Goal: Obtain resource: Obtain resource

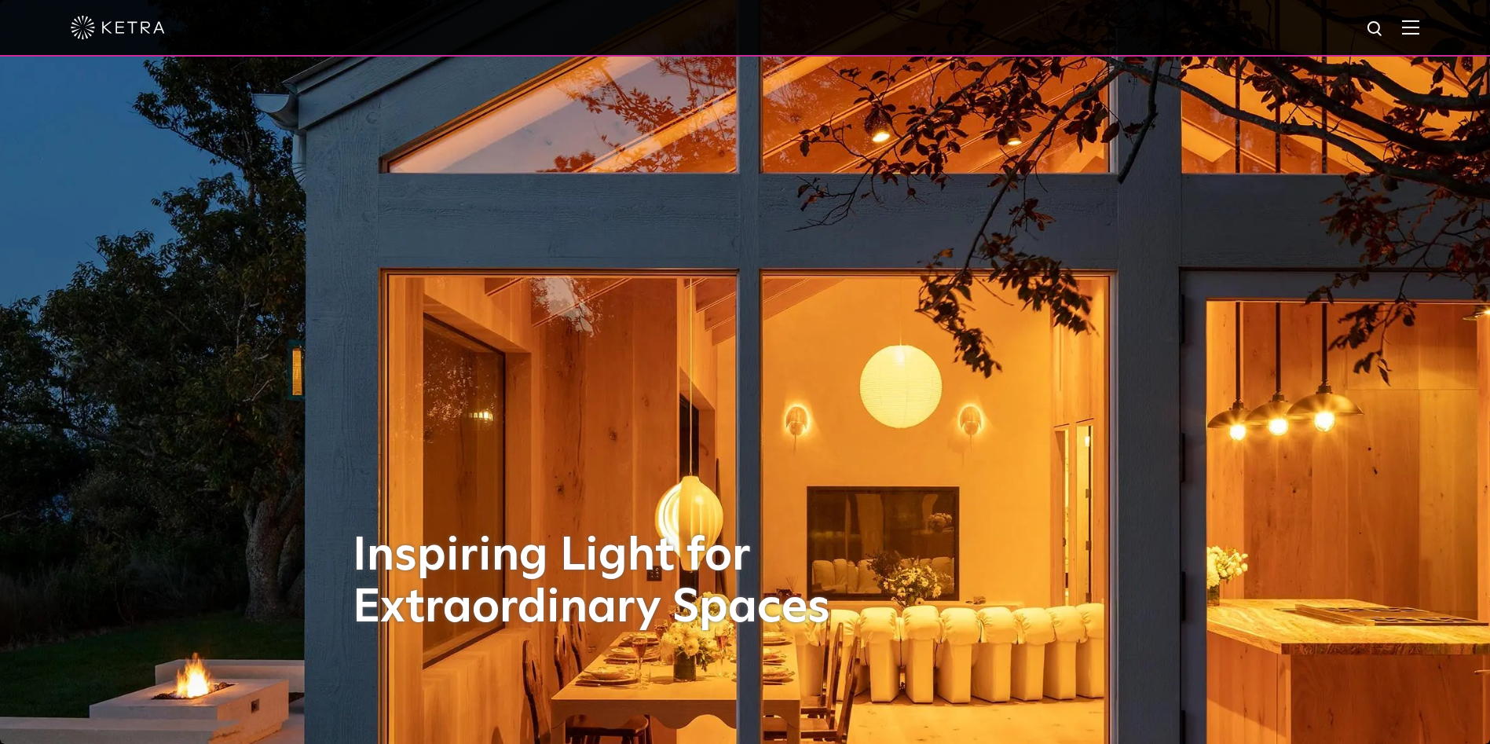
click at [1438, 23] on div at bounding box center [745, 28] width 1490 height 57
click at [1420, 26] on img at bounding box center [1410, 27] width 17 height 15
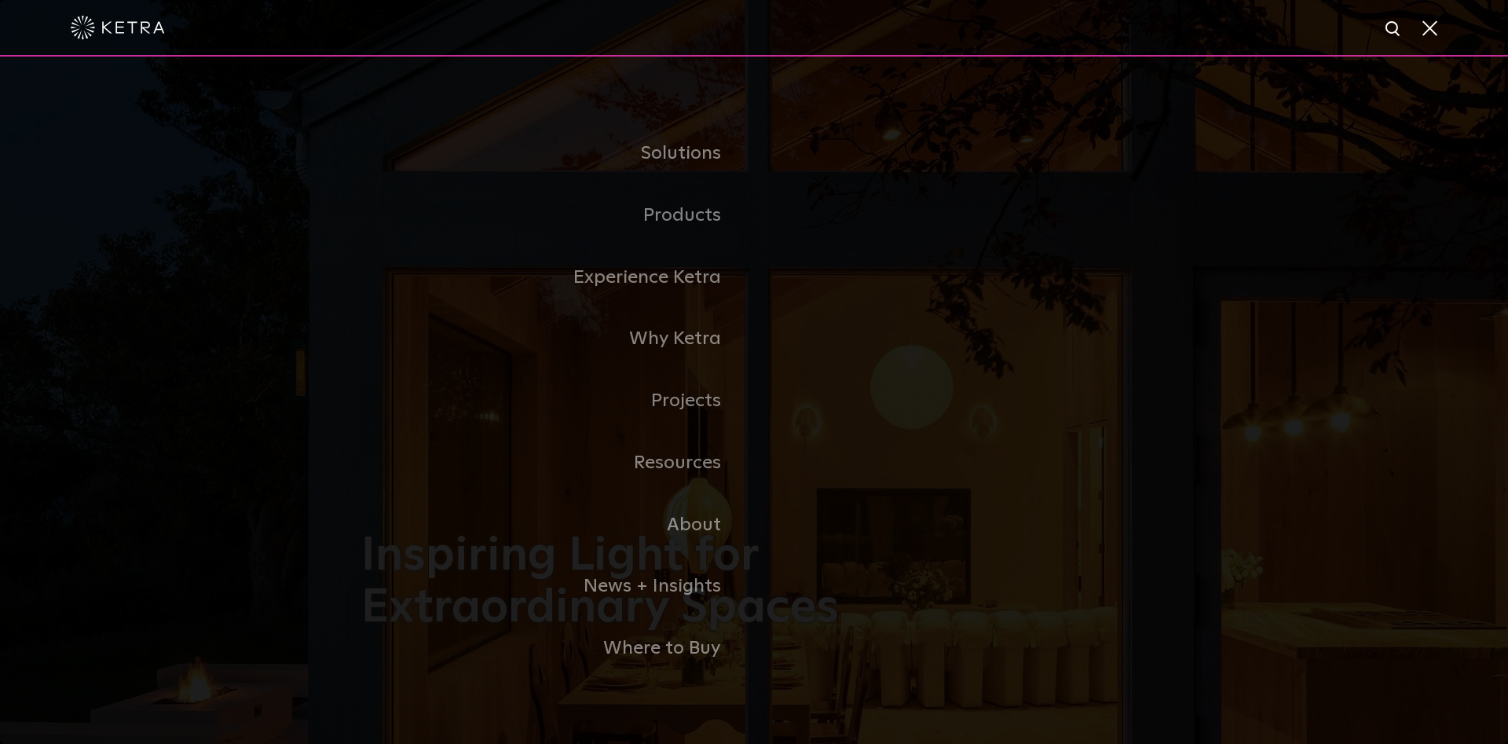
click at [0, 0] on link "Residential Products" at bounding box center [0, 0] width 0 height 0
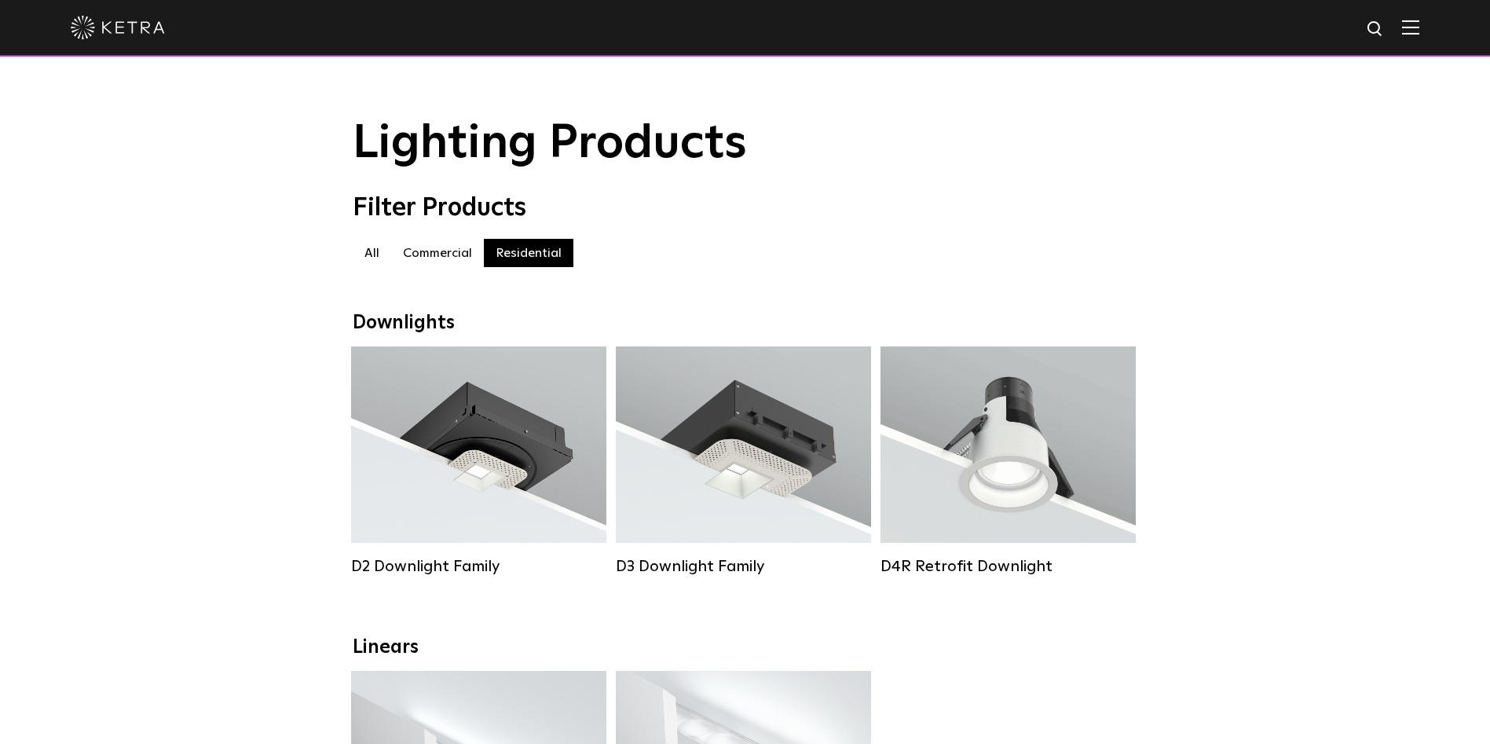
click at [463, 459] on div "Lumen Output: 1200 Colors: White / Black / Gloss Black / Silver / Bronze / Silv…" at bounding box center [479, 449] width 208 height 159
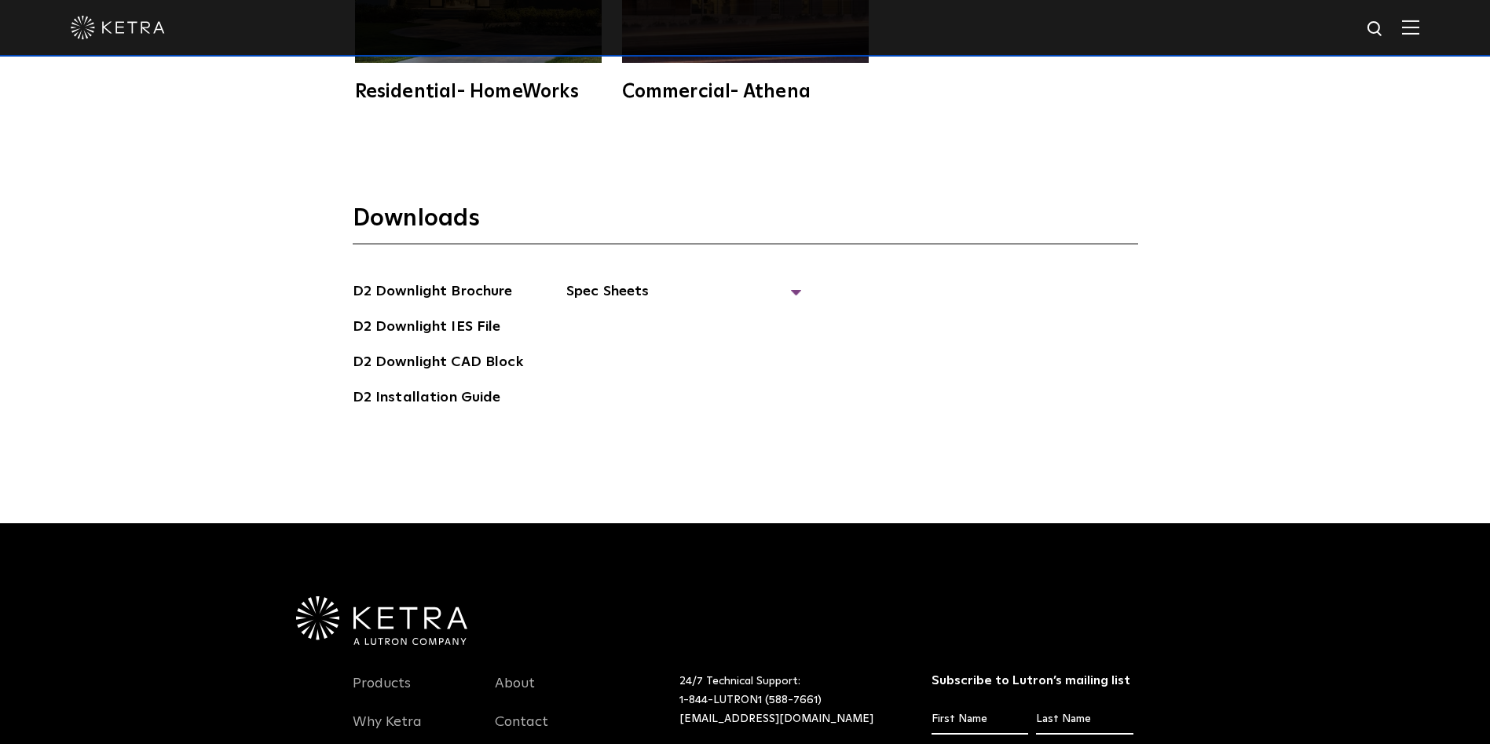
scroll to position [4635, 0]
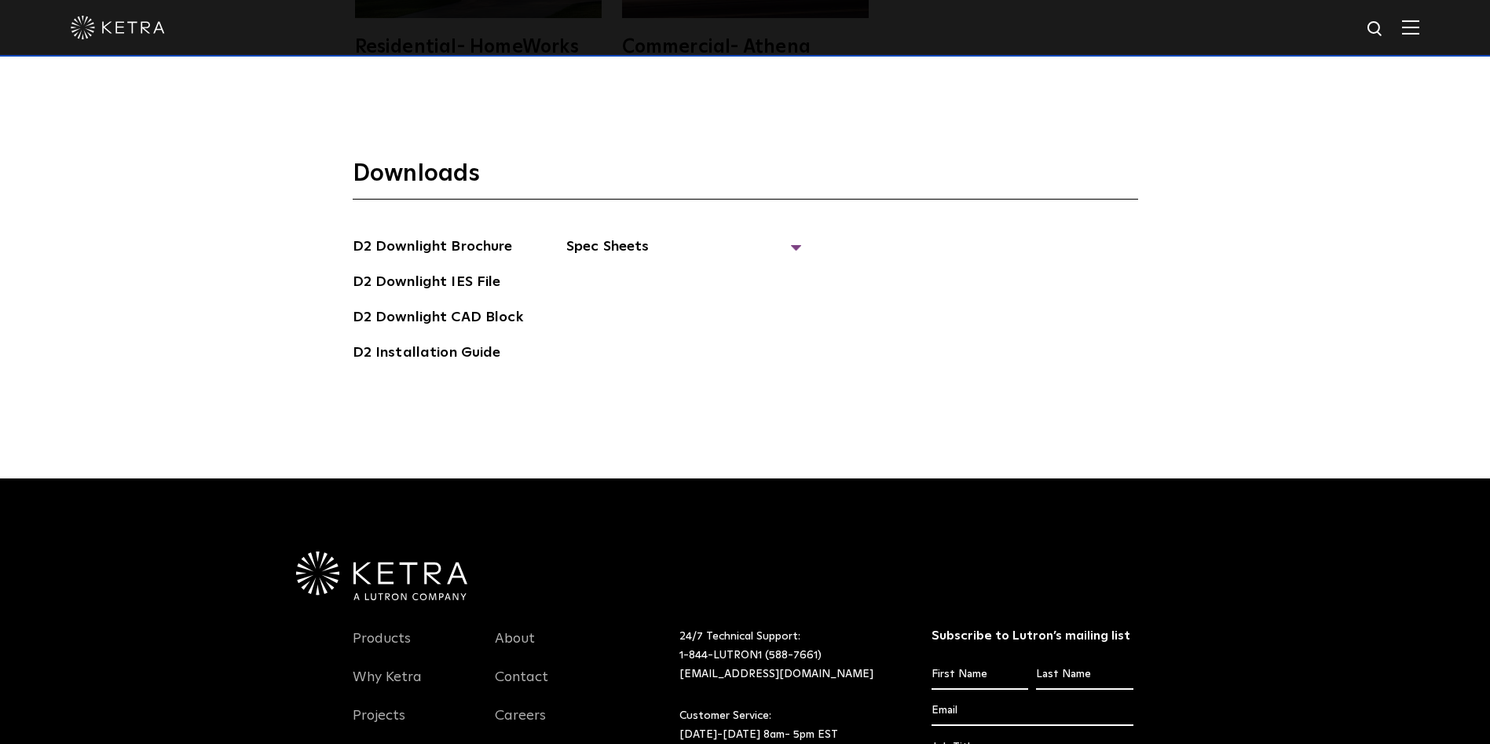
click at [682, 236] on span "Spec Sheets" at bounding box center [684, 253] width 236 height 35
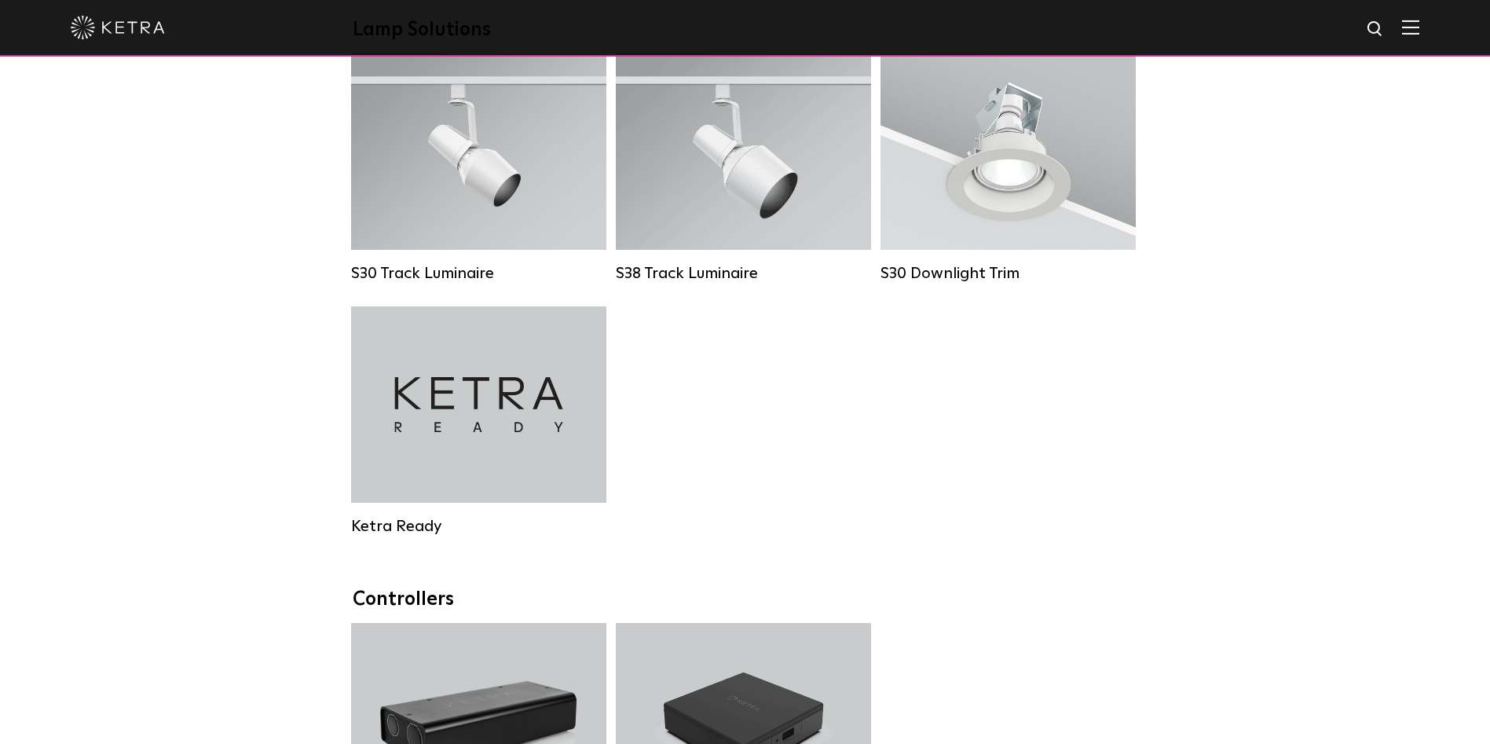
scroll to position [1257, 0]
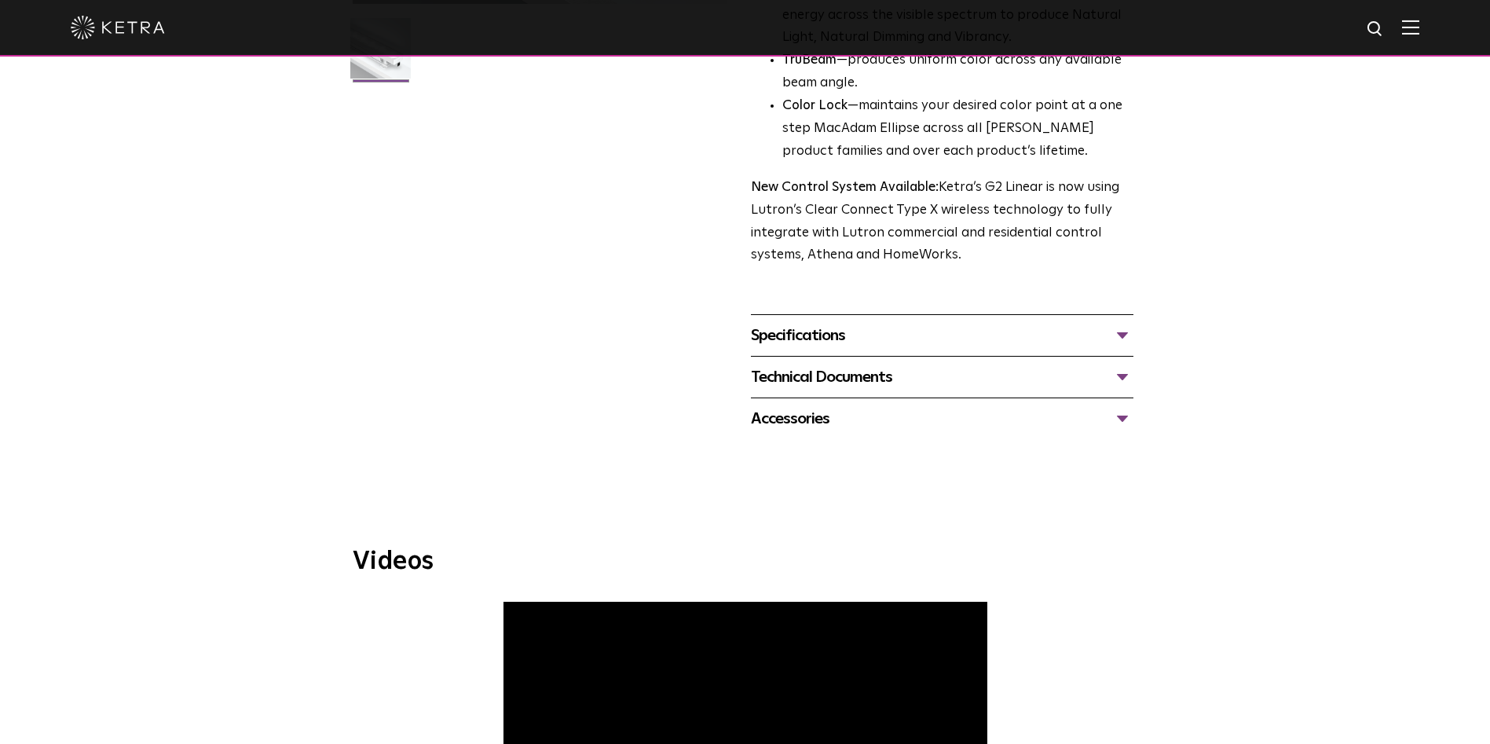
scroll to position [471, 0]
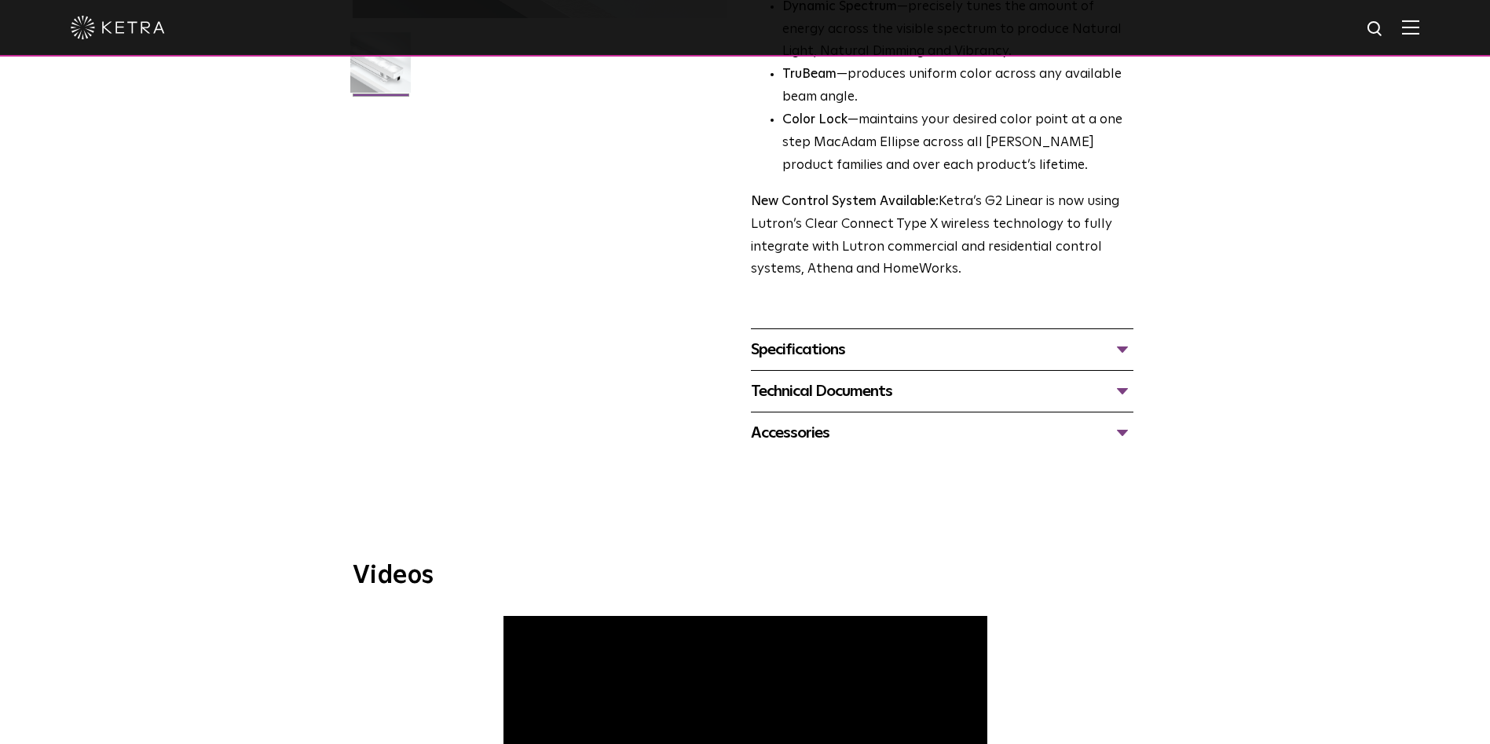
click at [1064, 360] on div "Specifications" at bounding box center [942, 349] width 383 height 25
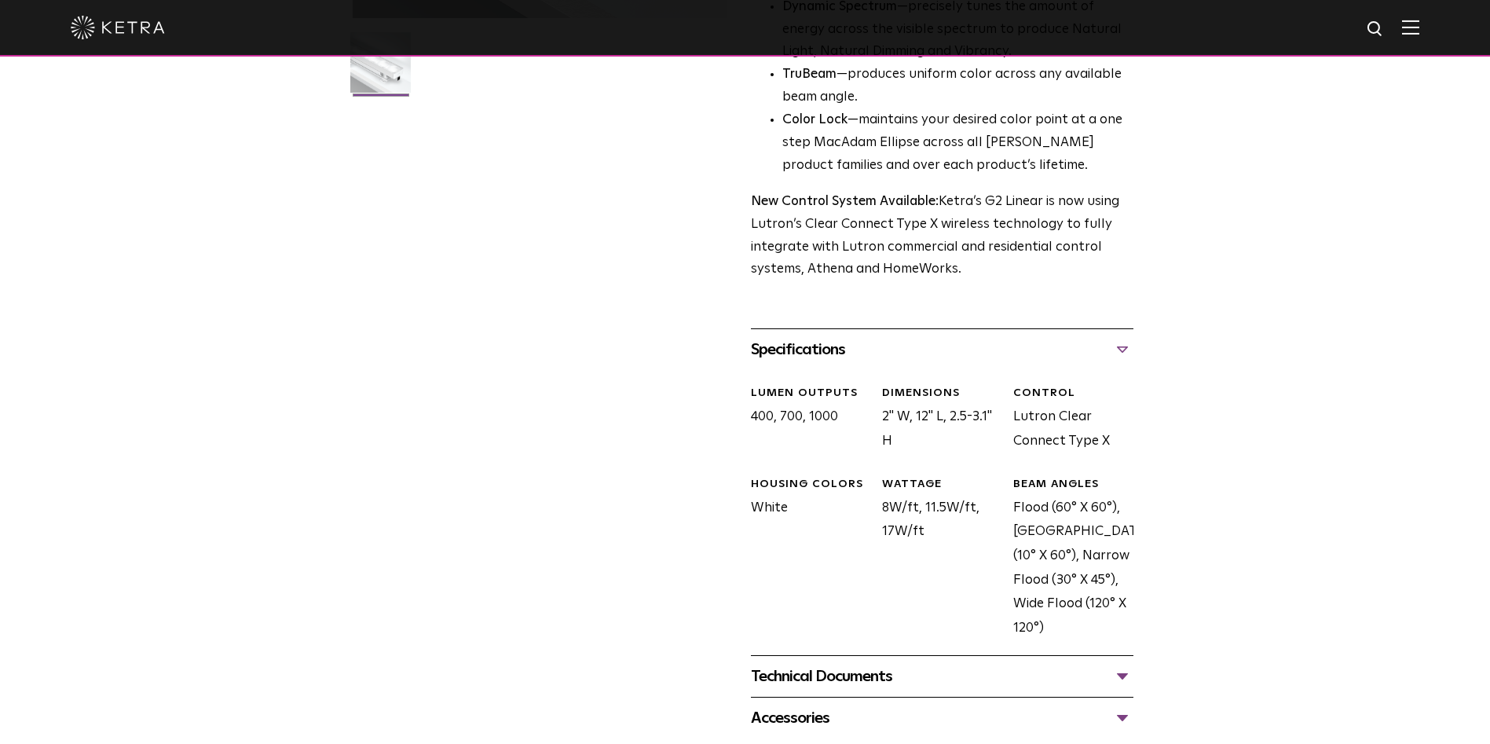
click at [900, 683] on div "Technical Documents" at bounding box center [942, 676] width 383 height 25
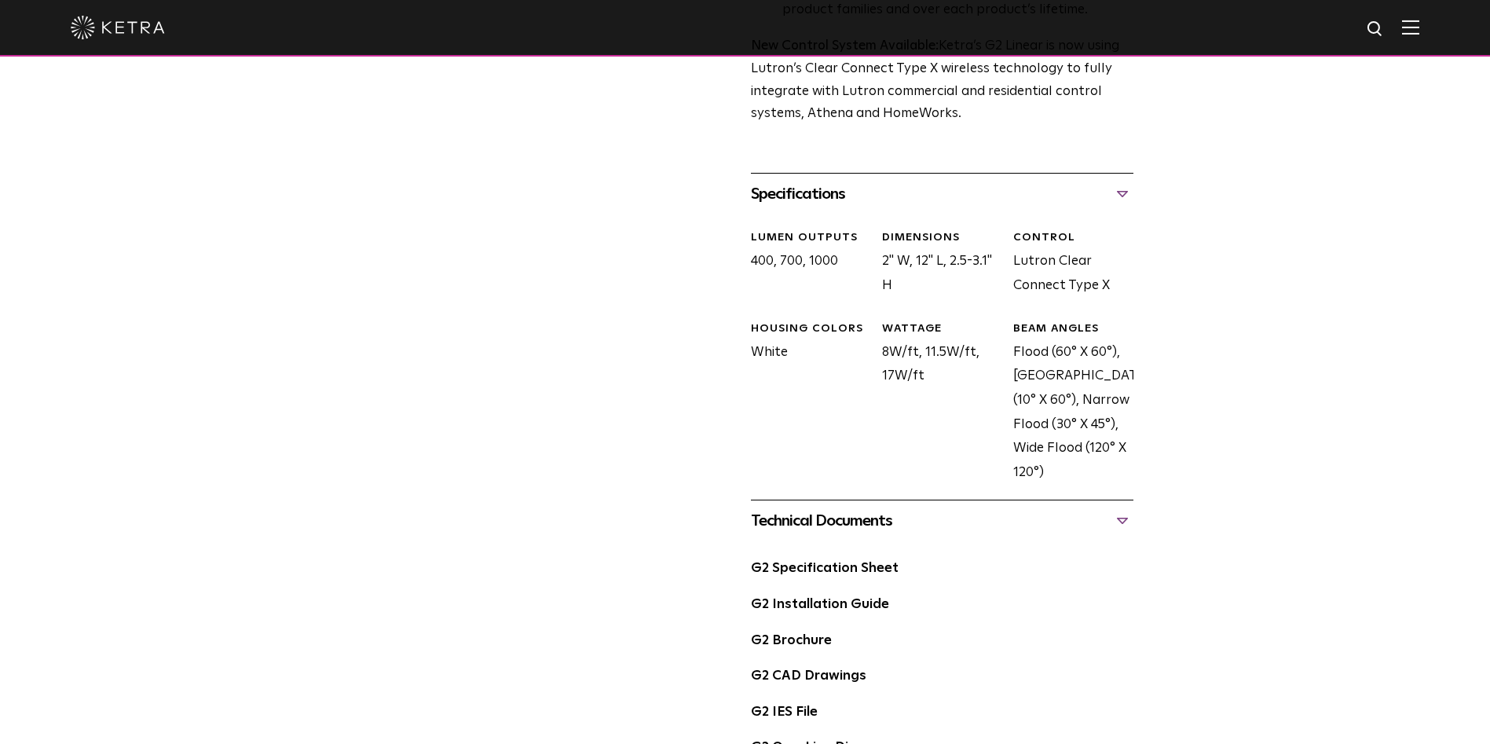
scroll to position [628, 0]
click at [834, 564] on link "G2 Specification Sheet" at bounding box center [825, 566] width 148 height 13
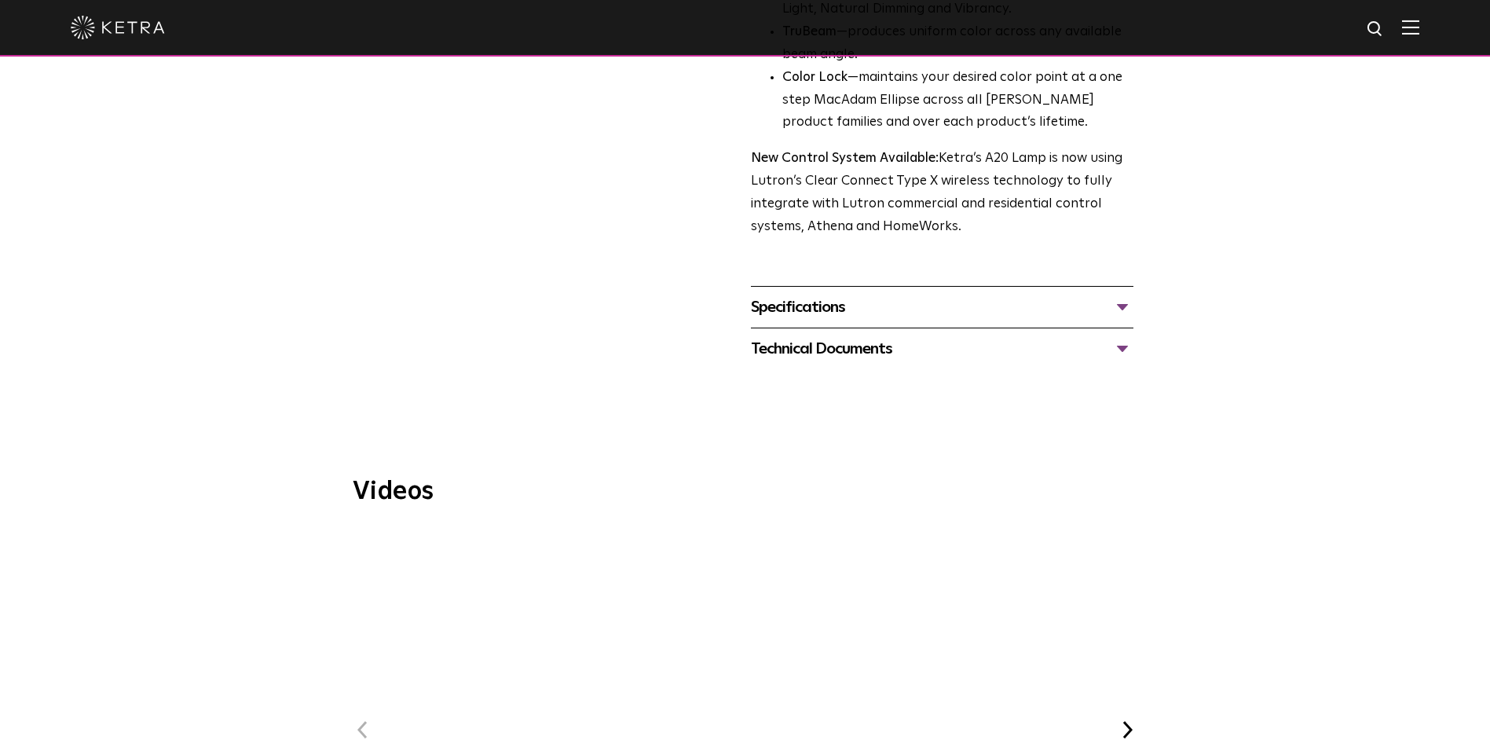
scroll to position [707, 0]
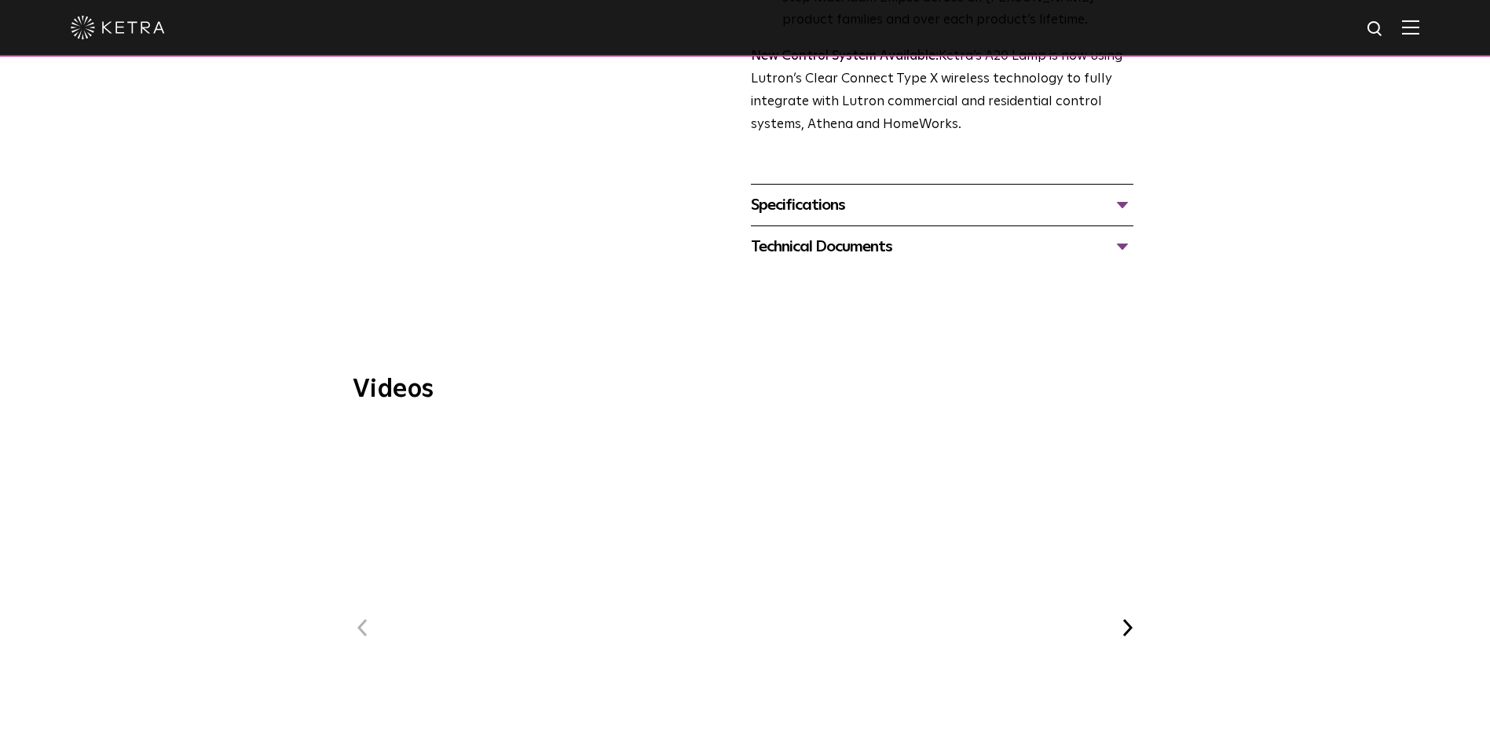
click at [835, 239] on div "Technical Documents A20 Specification Sheet A20 Installation Guide A20 CAD Draw…" at bounding box center [942, 246] width 383 height 42
click at [836, 234] on div "Technical Documents" at bounding box center [942, 246] width 383 height 25
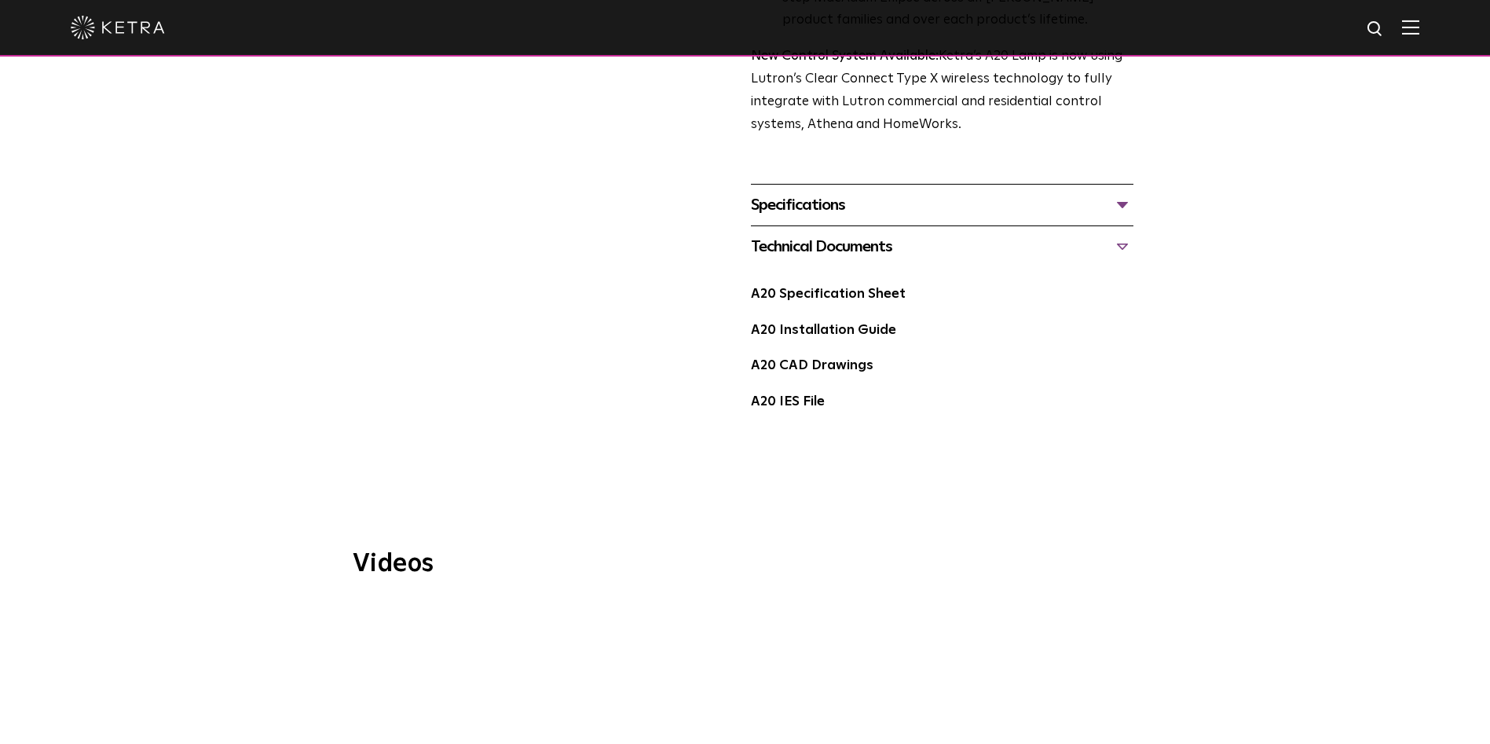
click at [834, 288] on link "A20 Specification Sheet" at bounding box center [828, 294] width 155 height 13
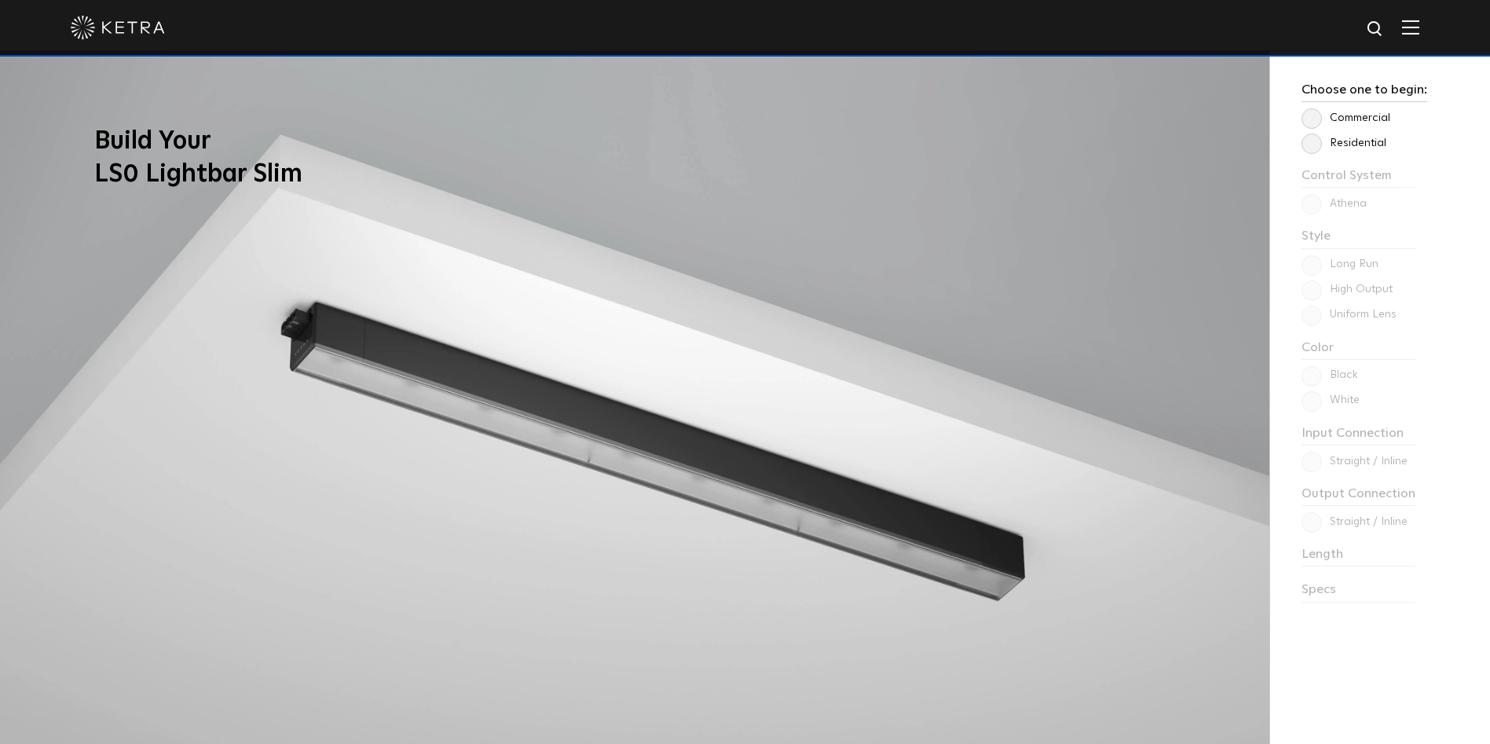
scroll to position [1336, 0]
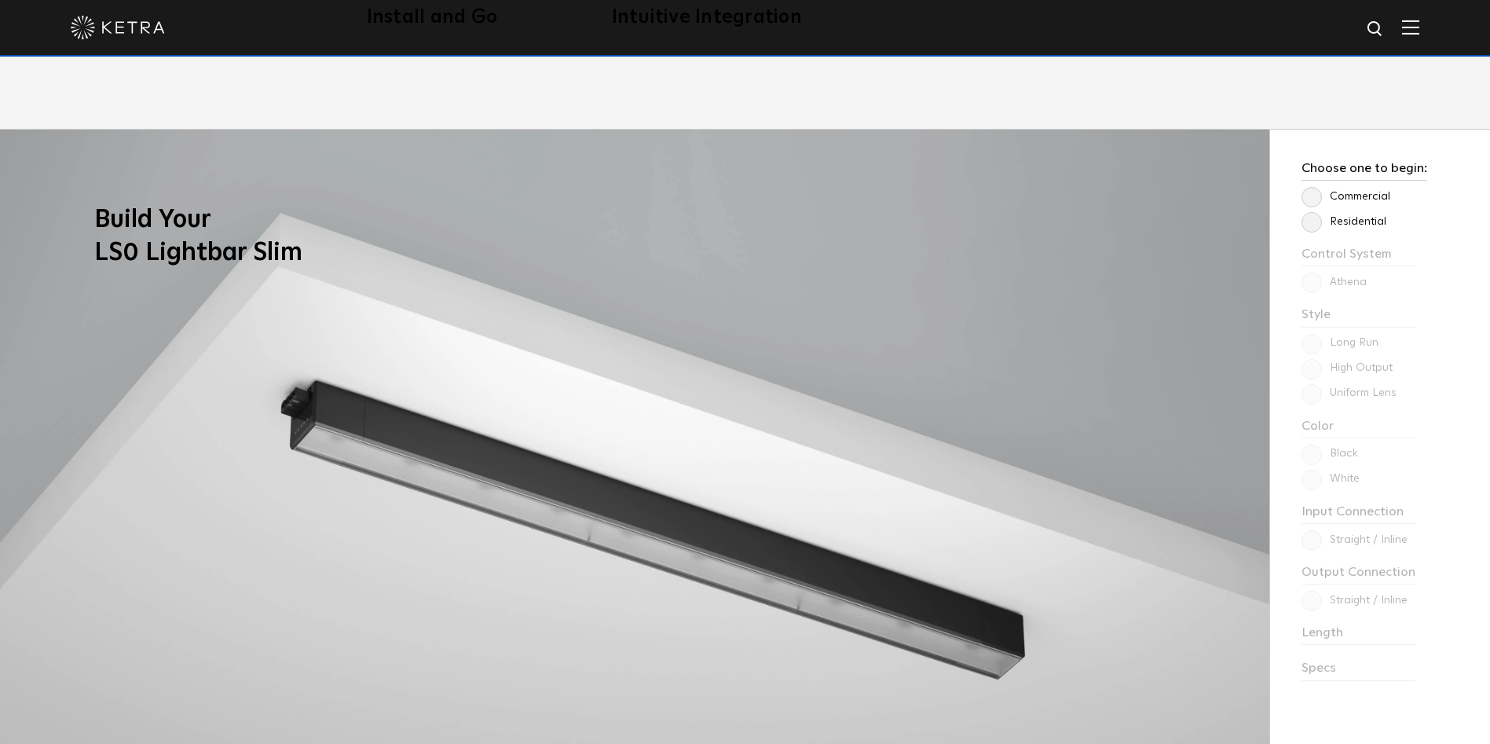
click at [1300, 222] on div "Choose one to begin: Commercial Residential Control System Athena HomeWorks Sty…" at bounding box center [1380, 502] width 220 height 744
click at [1306, 222] on label "Residential" at bounding box center [1344, 221] width 85 height 13
click at [0, 0] on input "Residential" at bounding box center [0, 0] width 0 height 0
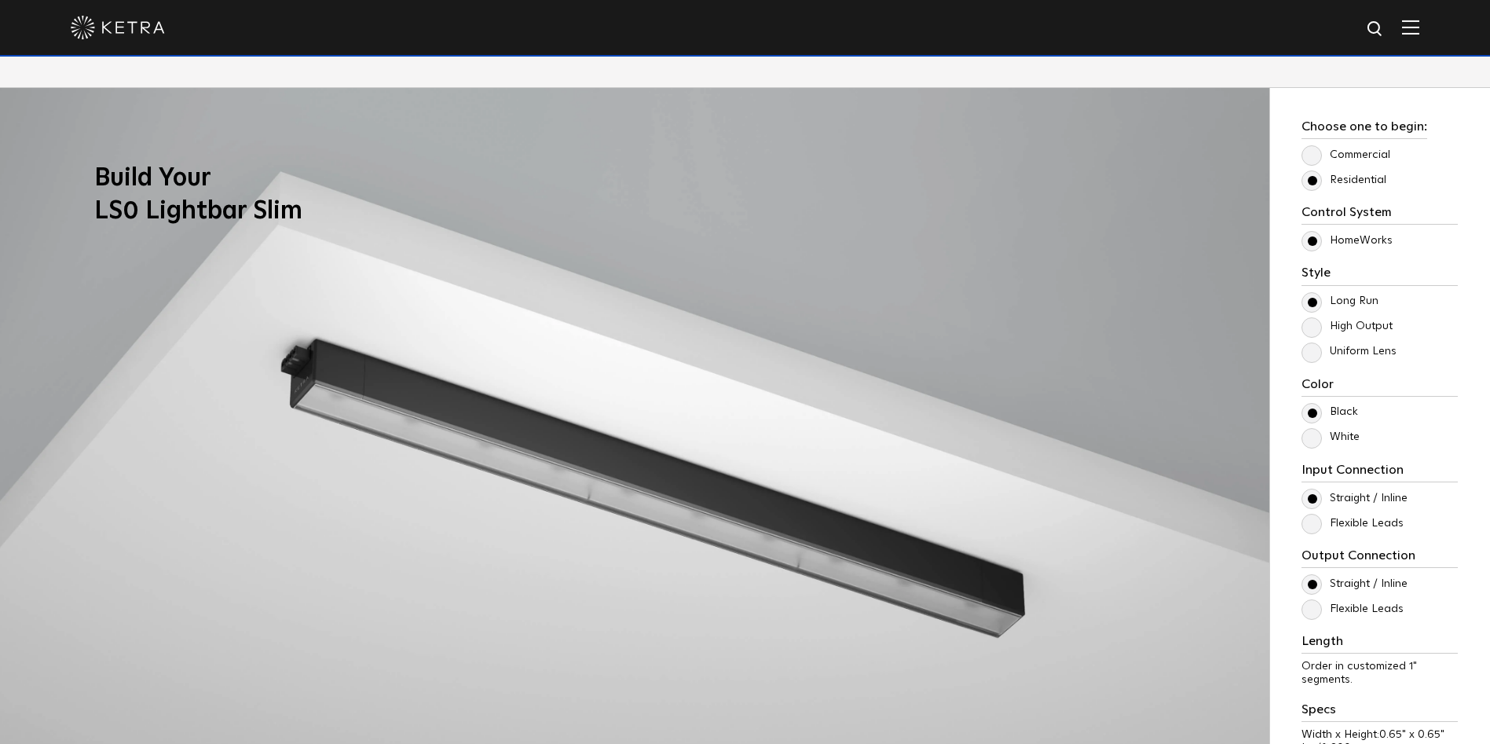
scroll to position [1414, 0]
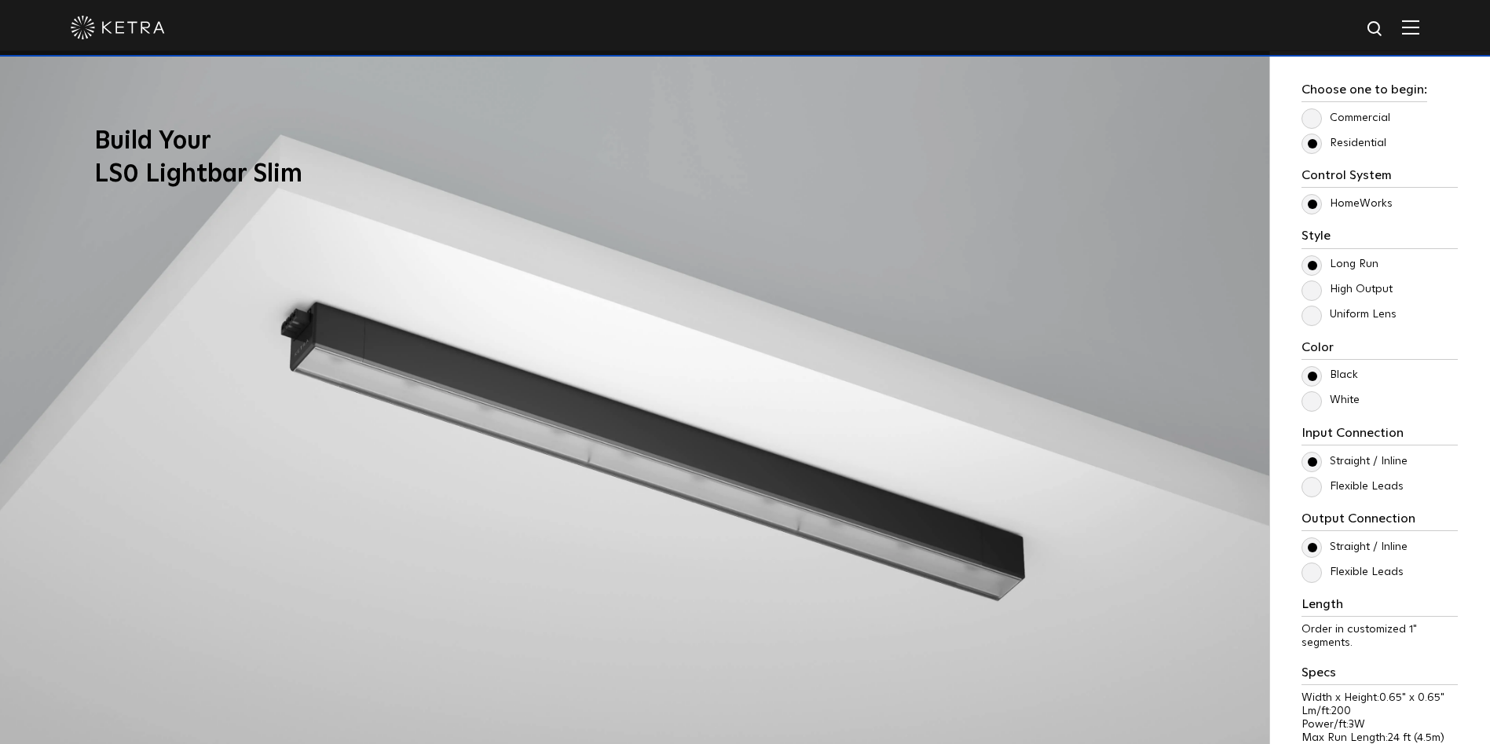
click at [1309, 288] on label "High Output" at bounding box center [1347, 289] width 91 height 13
click at [0, 0] on input "High Output" at bounding box center [0, 0] width 0 height 0
click at [1306, 320] on label "Uniform Lens" at bounding box center [1349, 314] width 95 height 13
click at [0, 0] on input "Uniform Lens" at bounding box center [0, 0] width 0 height 0
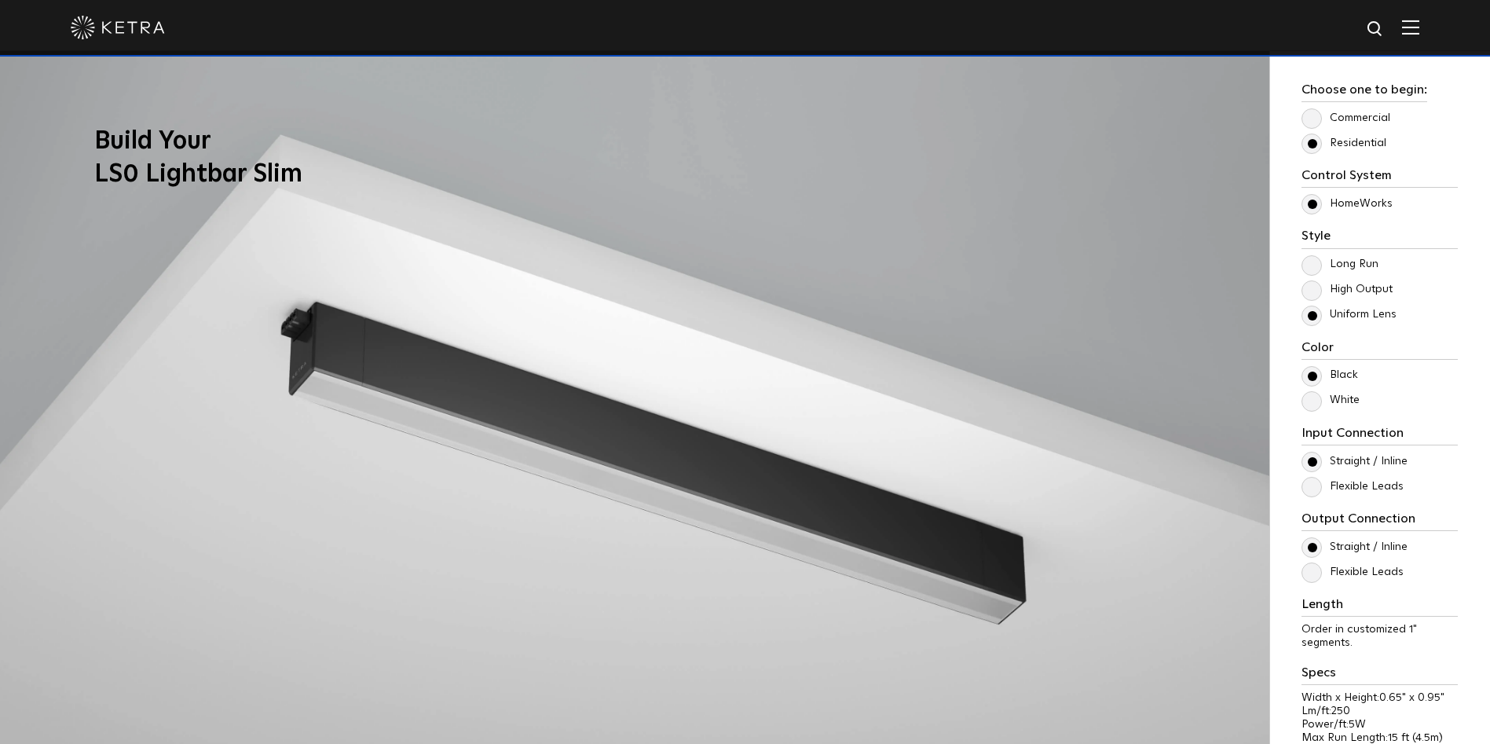
click at [1310, 293] on label "High Output" at bounding box center [1347, 289] width 91 height 13
click at [0, 0] on input "High Output" at bounding box center [0, 0] width 0 height 0
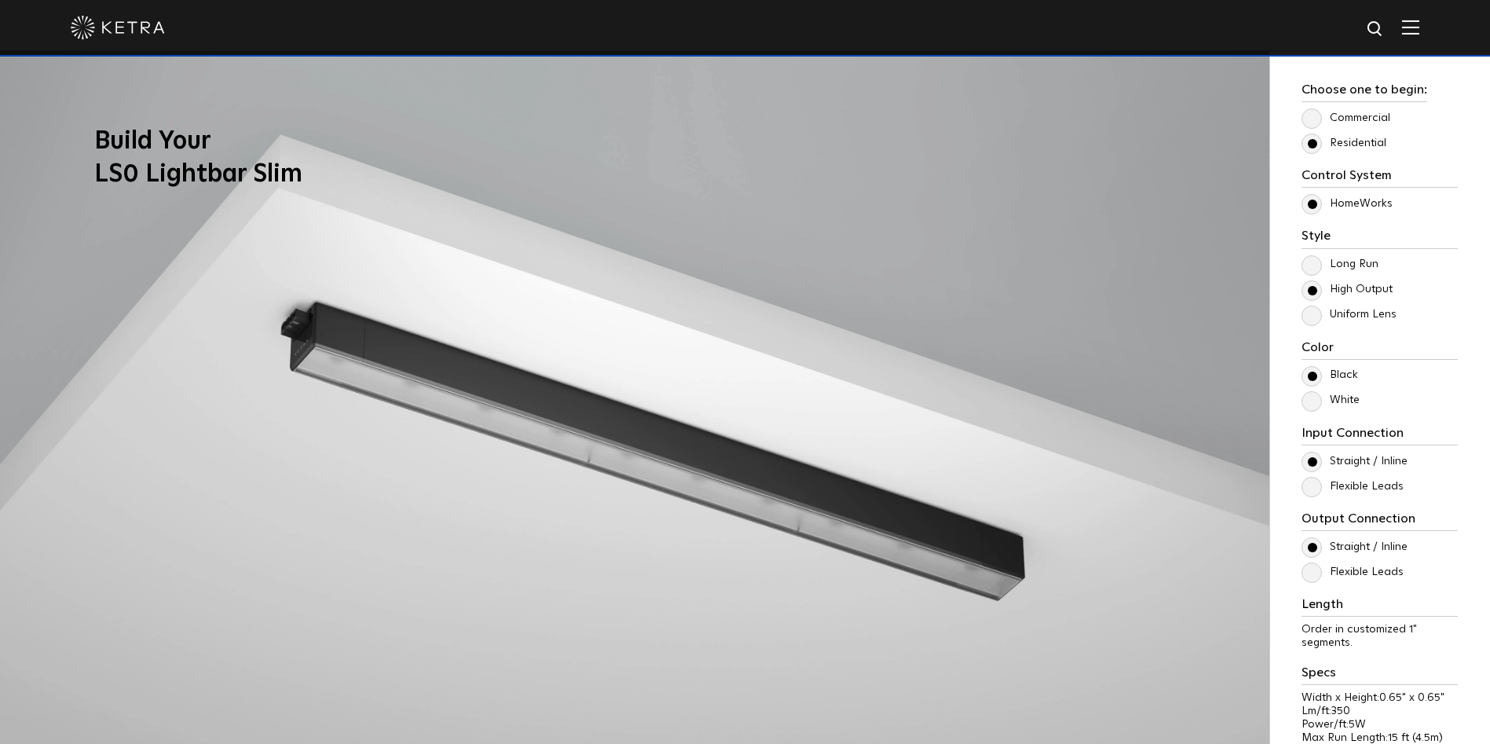
click at [1311, 260] on label "Long Run" at bounding box center [1340, 264] width 77 height 13
click at [0, 0] on input "Long Run" at bounding box center [0, 0] width 0 height 0
click at [1313, 292] on label "High Output" at bounding box center [1347, 289] width 91 height 13
click at [0, 0] on input "High Output" at bounding box center [0, 0] width 0 height 0
click at [1313, 318] on label "Uniform Lens" at bounding box center [1349, 314] width 95 height 13
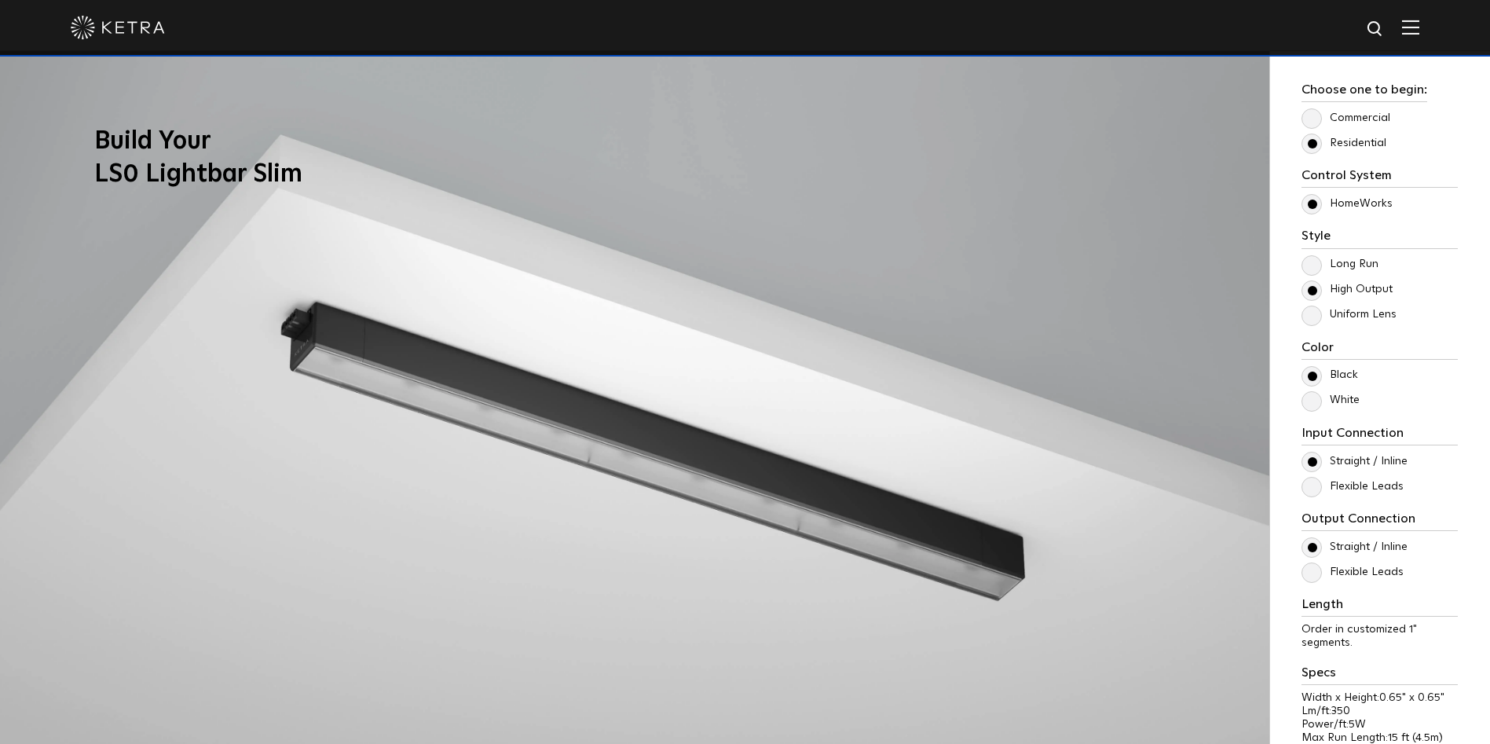
click at [0, 0] on input "Uniform Lens" at bounding box center [0, 0] width 0 height 0
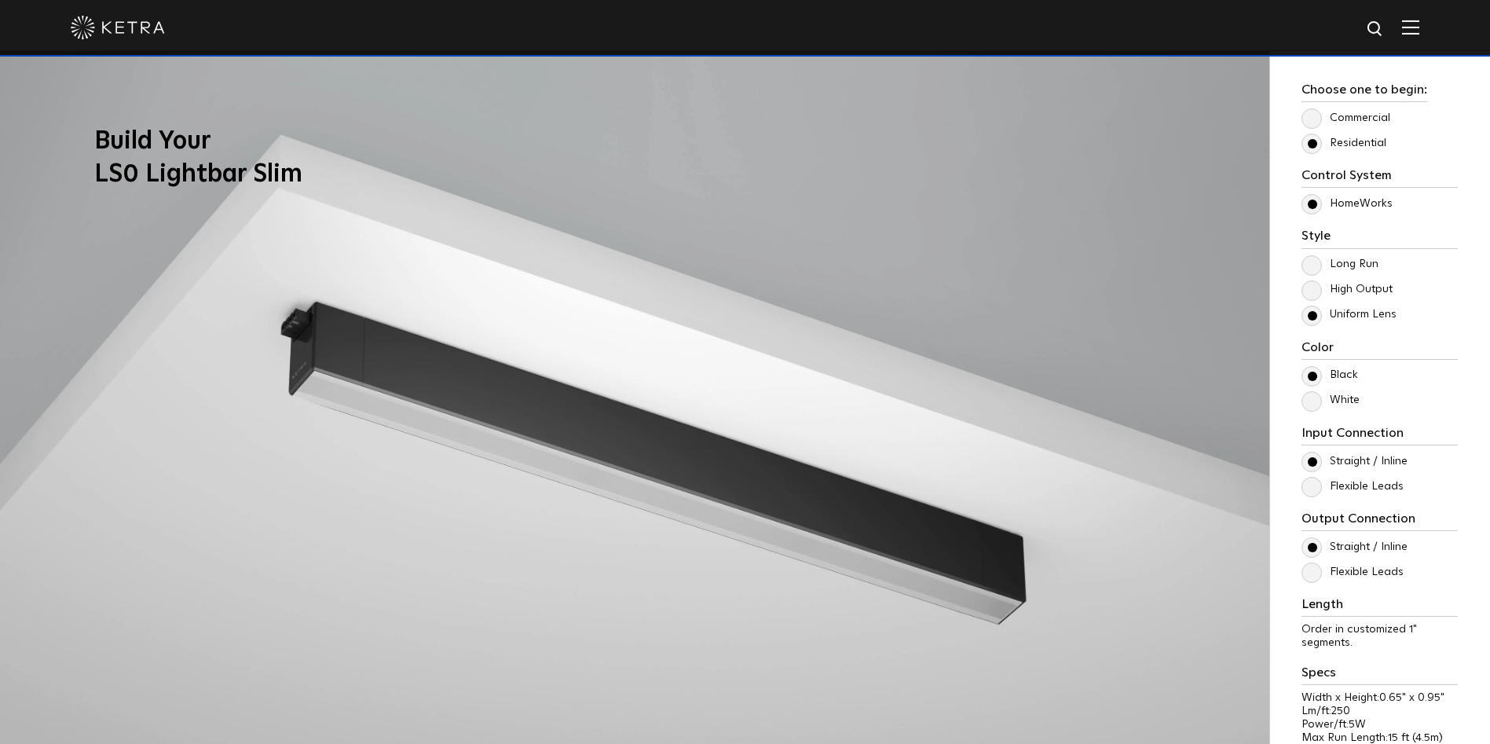
click at [1317, 402] on label "White" at bounding box center [1331, 400] width 58 height 13
click at [0, 0] on input "White" at bounding box center [0, 0] width 0 height 0
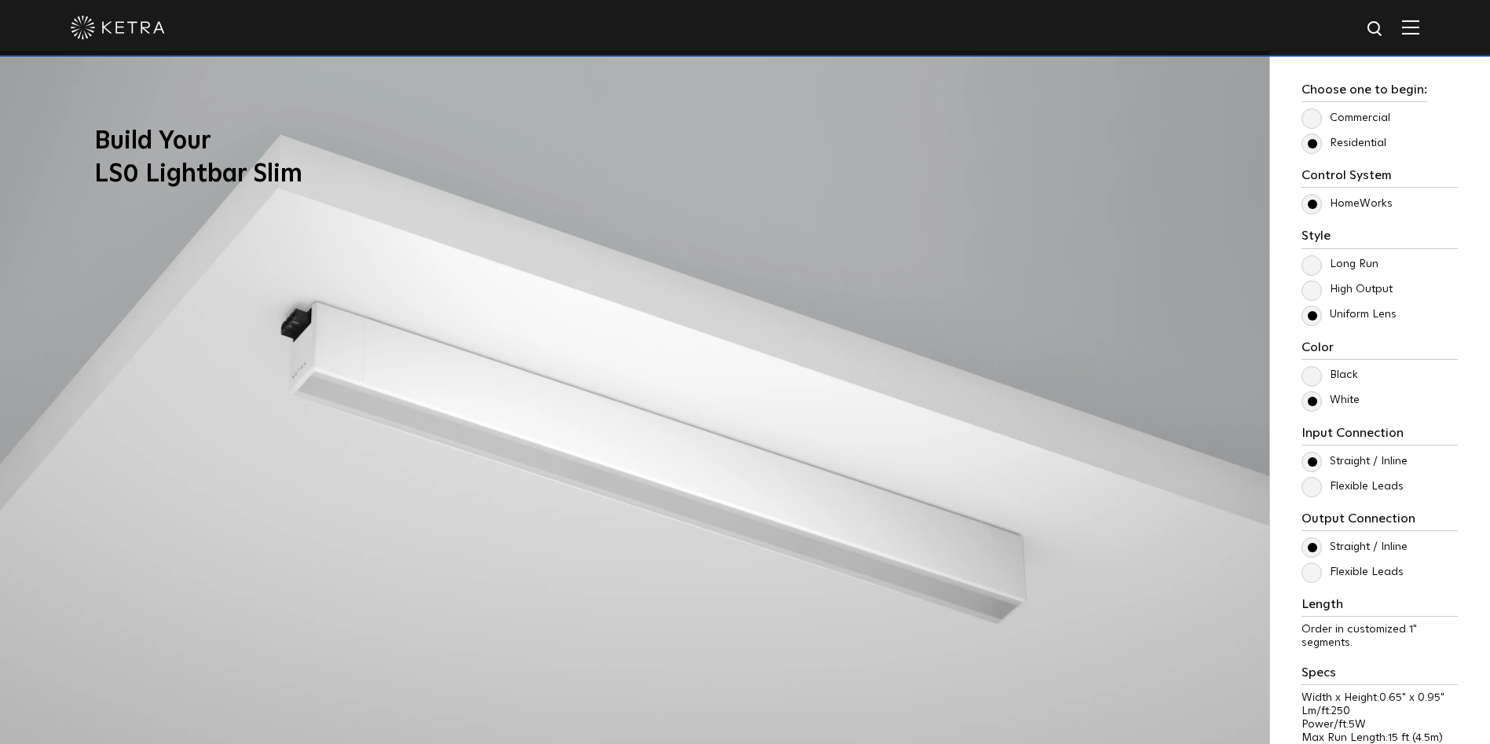
click at [1313, 489] on label "Flexible Leads" at bounding box center [1353, 486] width 102 height 13
click at [0, 0] on input "Flexible Leads" at bounding box center [0, 0] width 0 height 0
click at [1313, 489] on label "Flexible Leads" at bounding box center [1353, 486] width 102 height 13
click at [0, 0] on input "Flexible Leads" at bounding box center [0, 0] width 0 height 0
click at [1312, 455] on label "Straight / Inline" at bounding box center [1355, 461] width 106 height 13
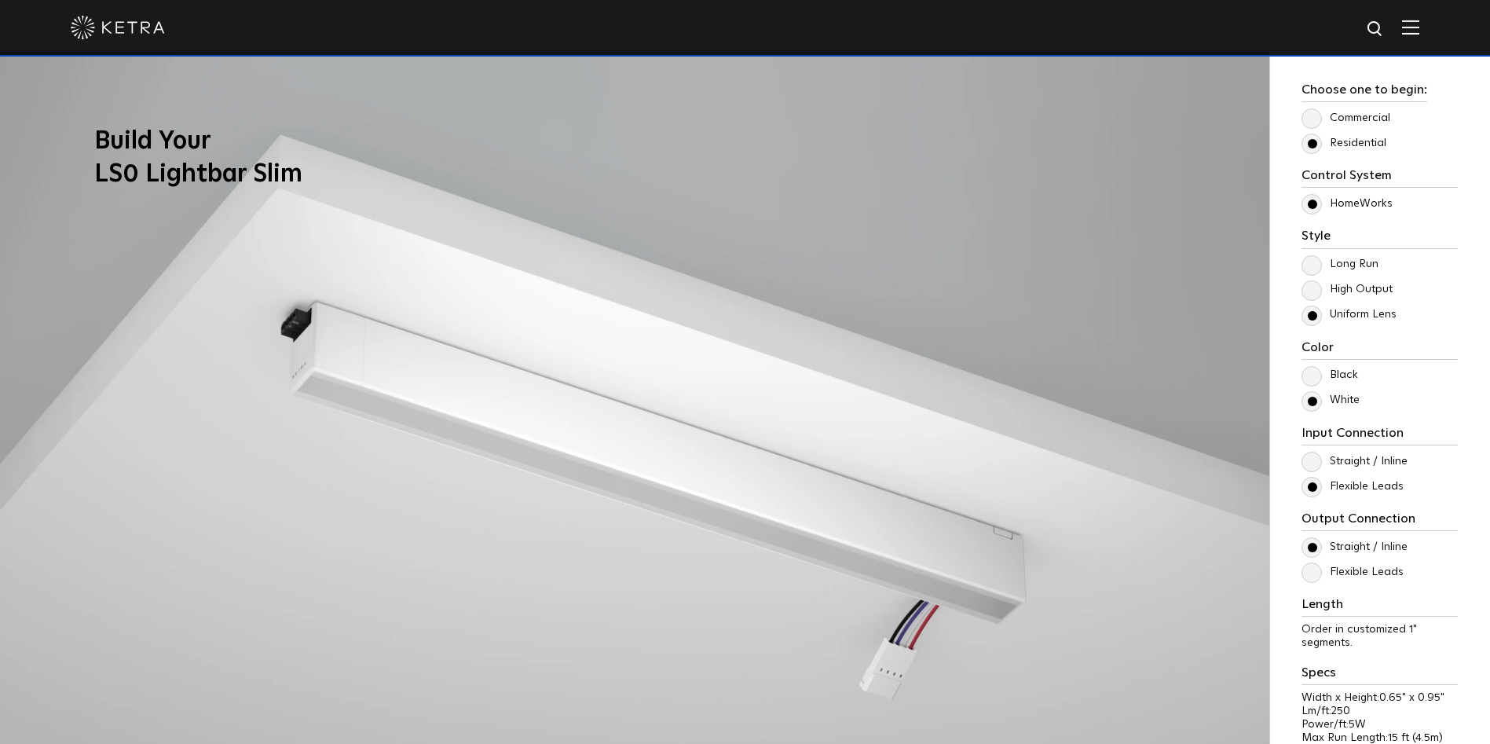
click at [0, 0] on input "Straight / Inline" at bounding box center [0, 0] width 0 height 0
click at [1314, 573] on label "Flexible Leads" at bounding box center [1353, 572] width 102 height 13
click at [0, 0] on input "Flexible Leads" at bounding box center [0, 0] width 0 height 0
click at [1313, 548] on label "Straight / Inline" at bounding box center [1355, 546] width 106 height 13
click at [0, 0] on input "Straight / Inline" at bounding box center [0, 0] width 0 height 0
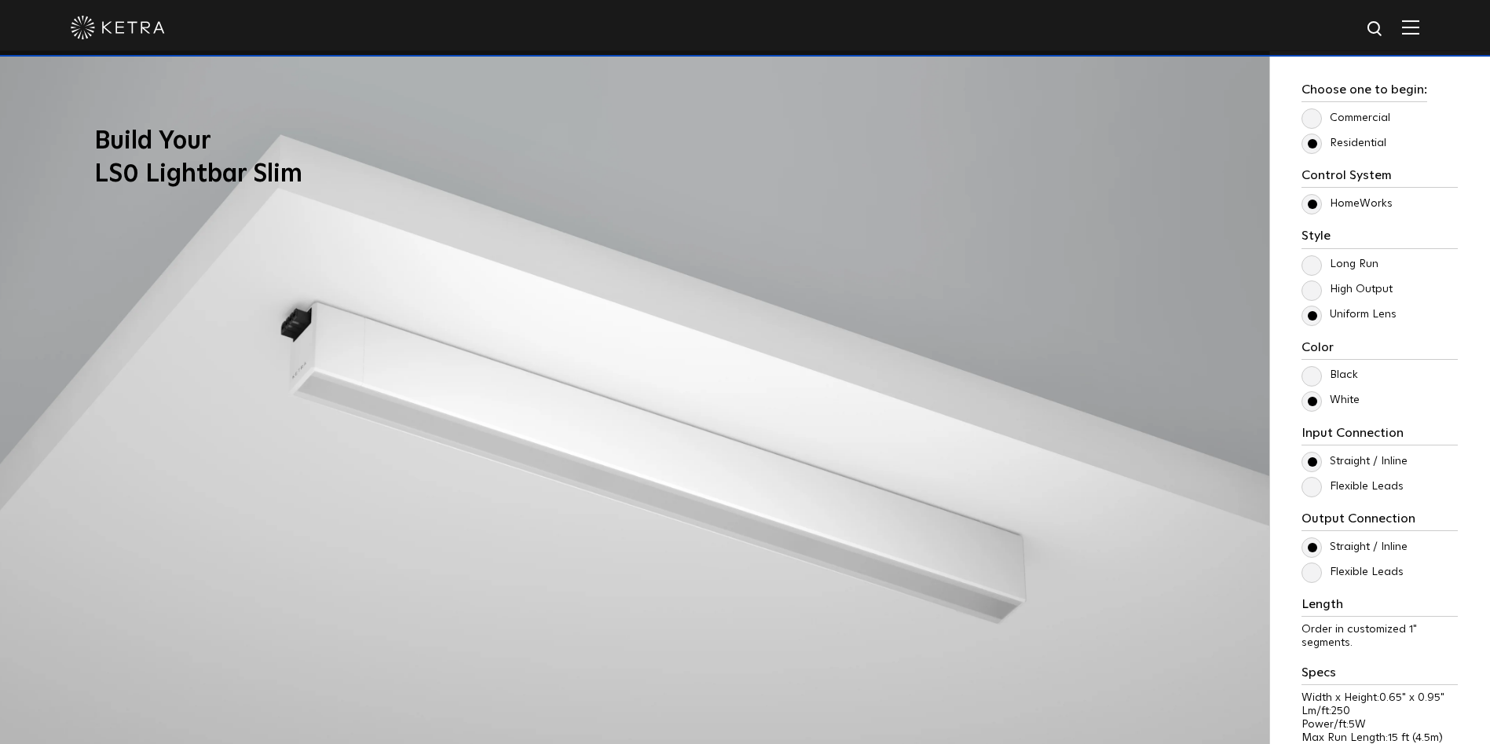
click at [1312, 487] on label "Flexible Leads" at bounding box center [1353, 486] width 102 height 13
click at [0, 0] on input "Flexible Leads" at bounding box center [0, 0] width 0 height 0
click at [1308, 577] on label "Flexible Leads" at bounding box center [1353, 572] width 102 height 13
click at [0, 0] on input "Flexible Leads" at bounding box center [0, 0] width 0 height 0
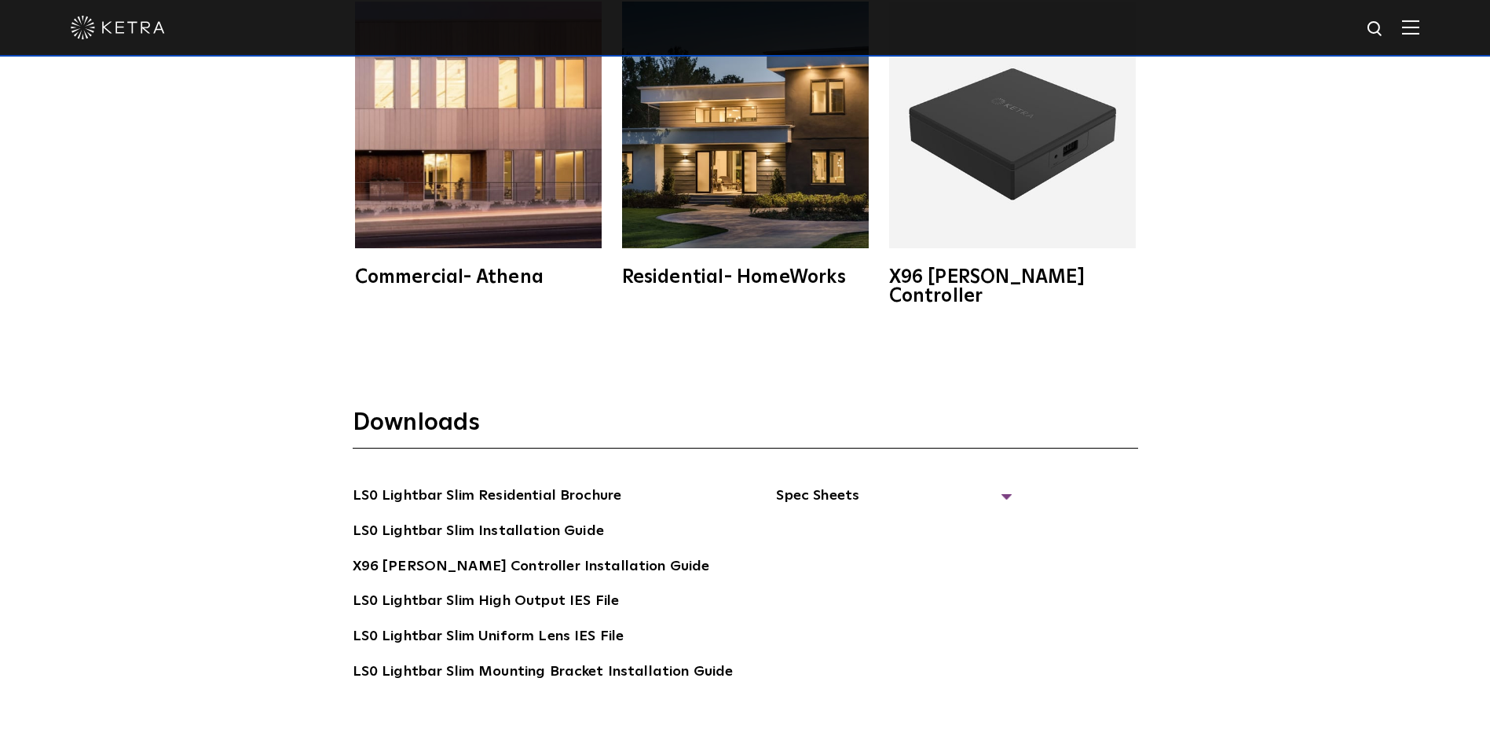
scroll to position [3064, 0]
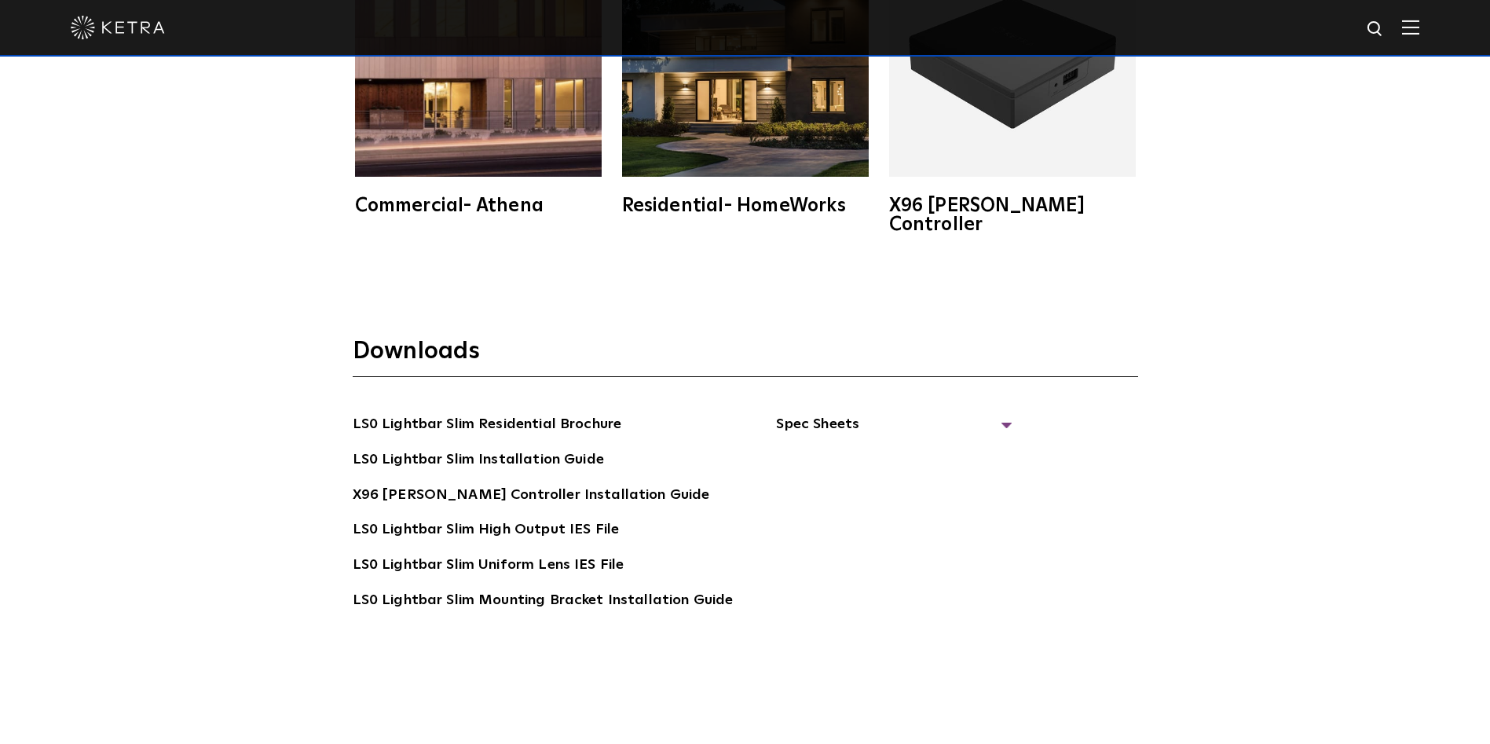
click at [839, 413] on span "Spec Sheets" at bounding box center [894, 430] width 236 height 35
click at [861, 448] on link "LS0 Lightbar Slim Spec Sheet" at bounding box center [897, 460] width 202 height 25
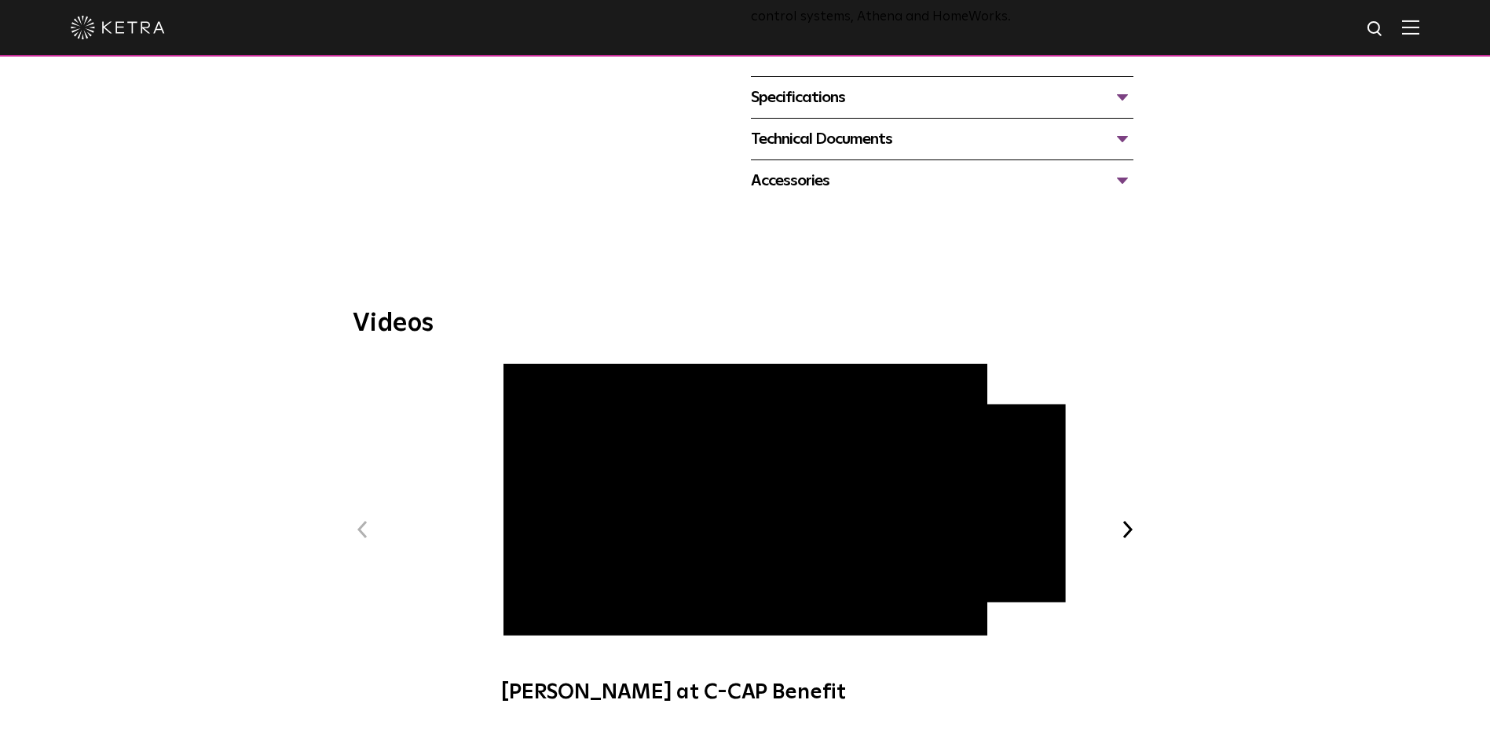
scroll to position [628, 0]
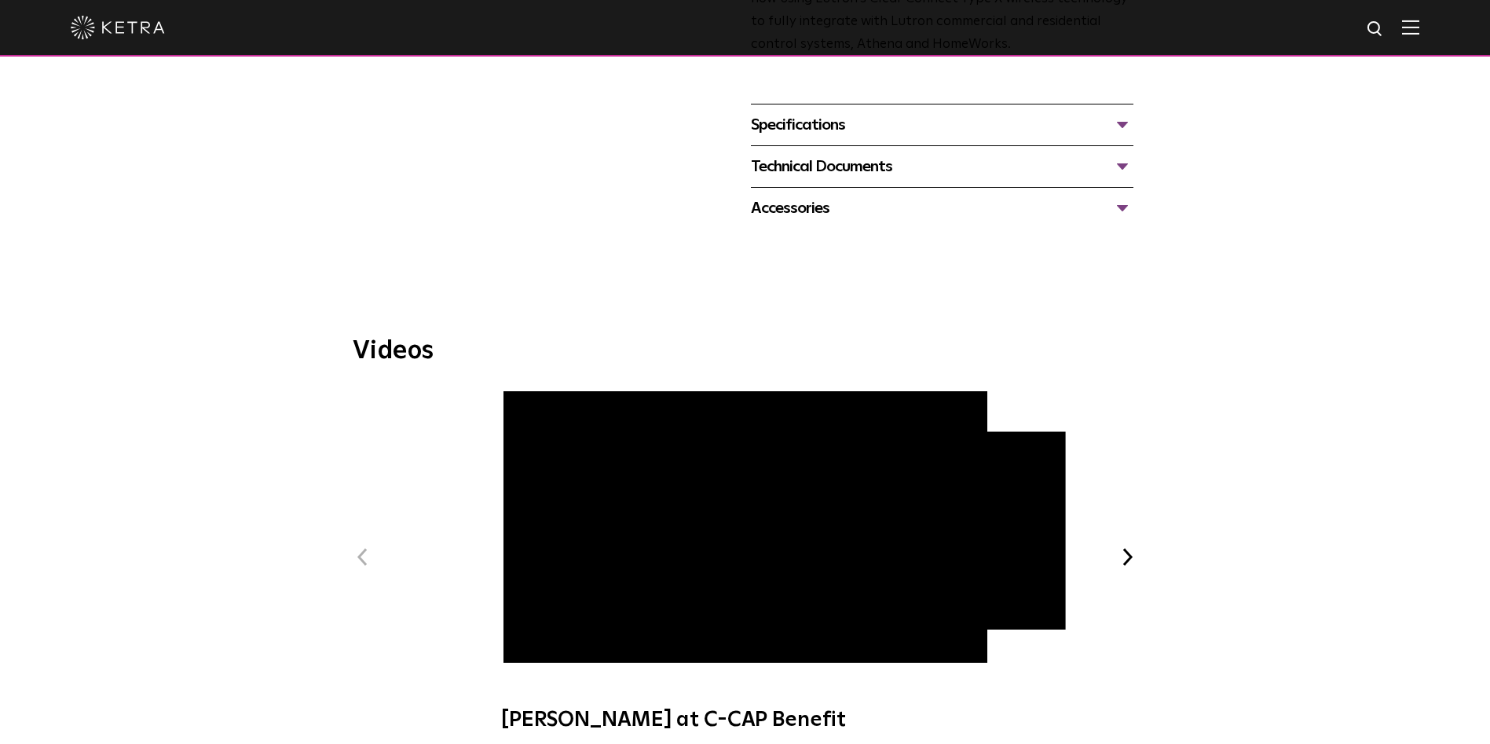
click at [861, 154] on div "Technical Documents" at bounding box center [942, 166] width 383 height 25
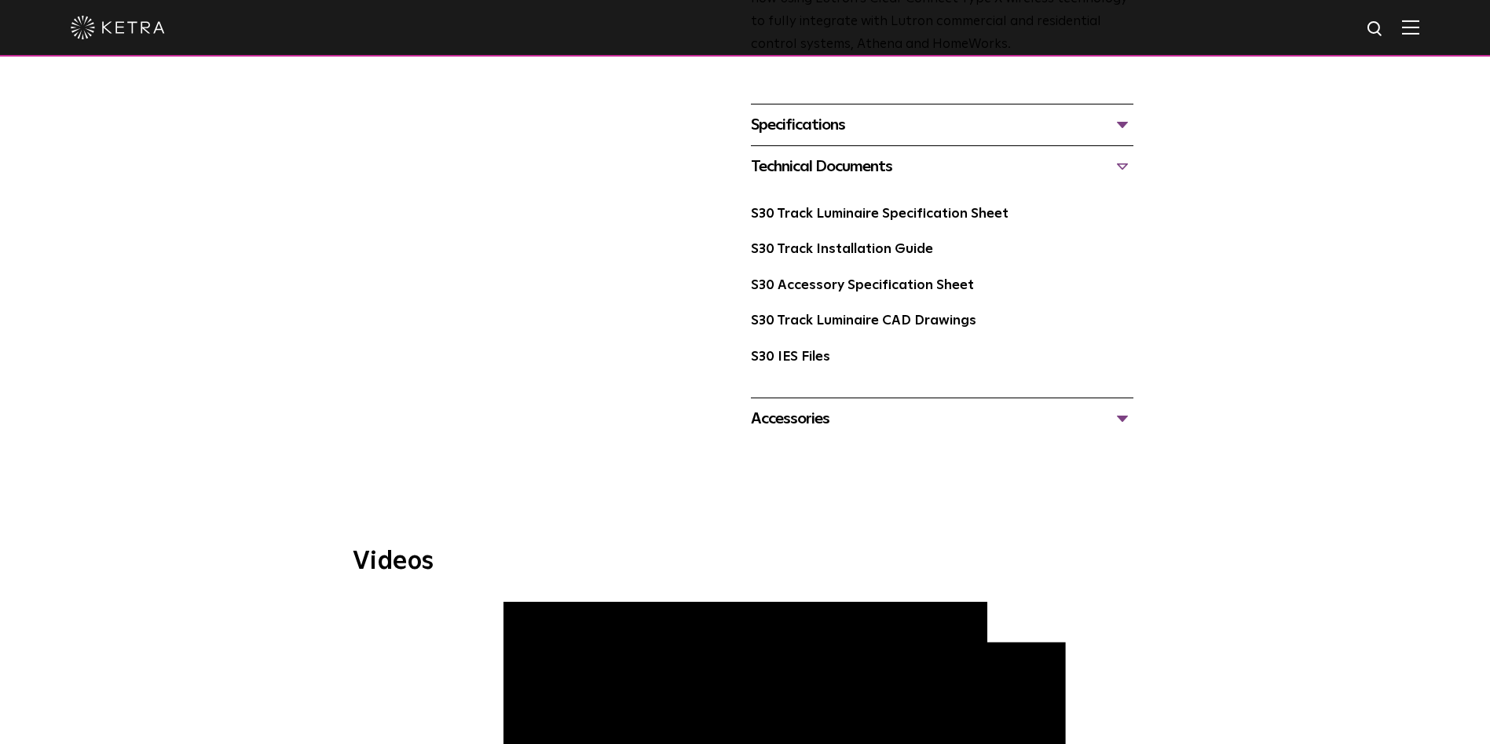
click at [973, 207] on link "S30 Track Luminaire Specification Sheet" at bounding box center [880, 213] width 258 height 13
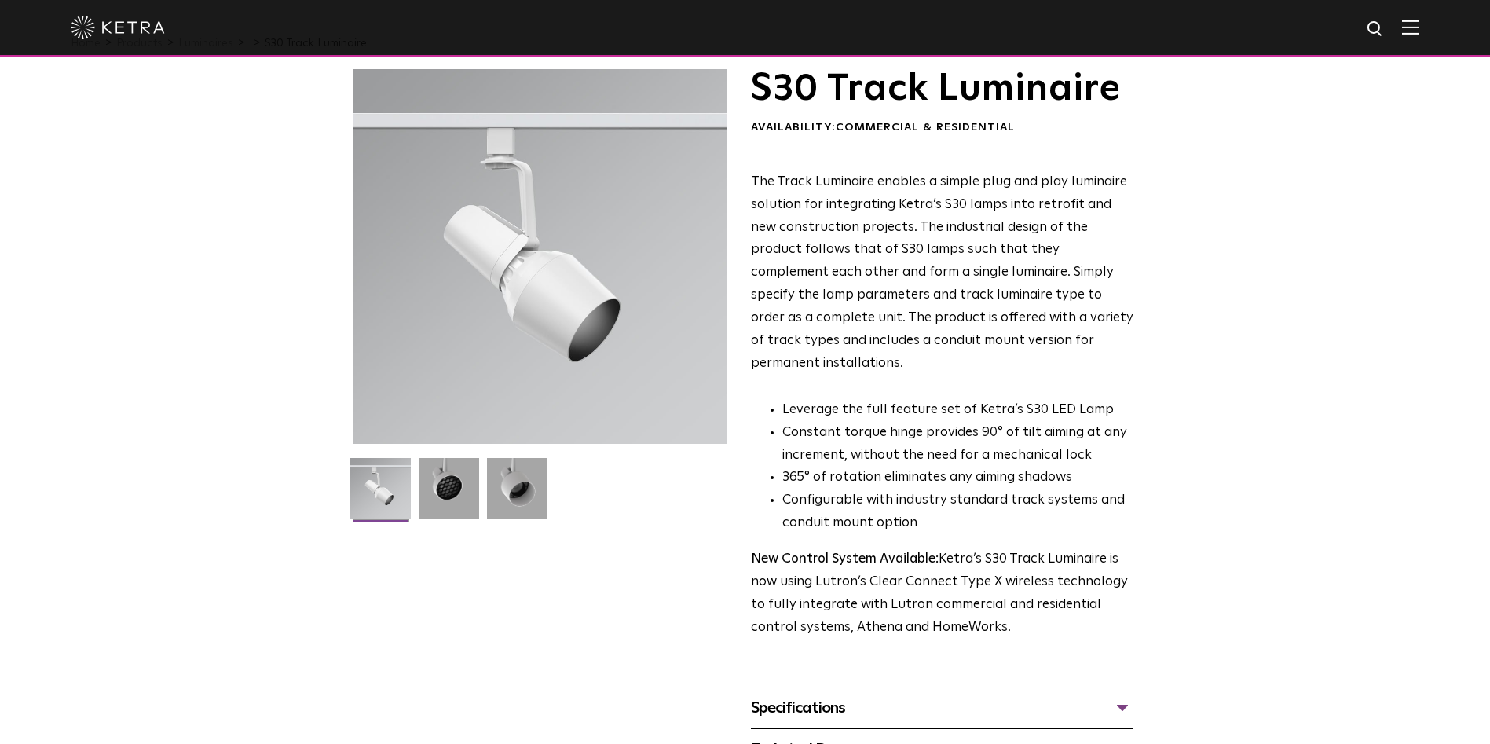
scroll to position [0, 0]
